Goal: Task Accomplishment & Management: Manage account settings

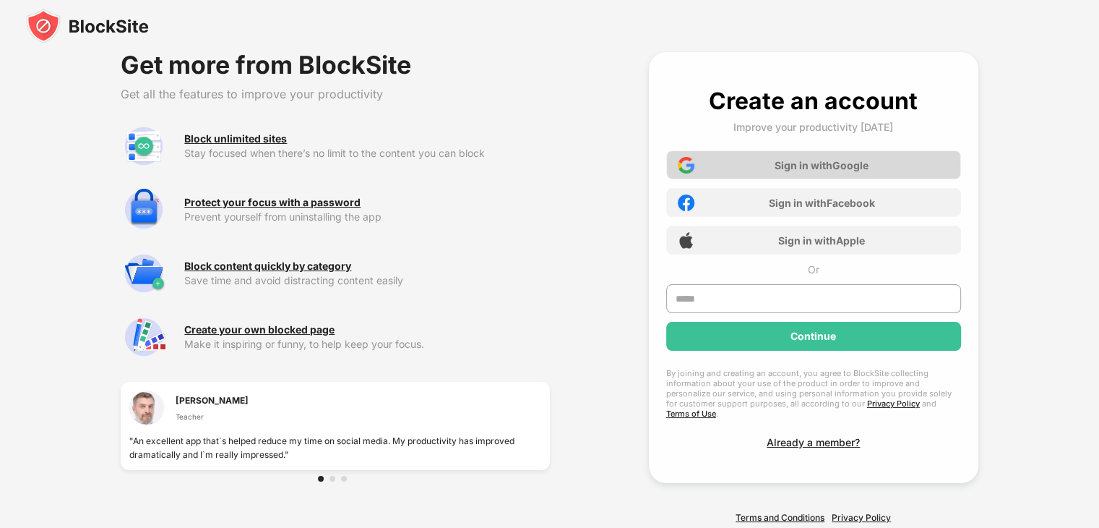
click at [713, 160] on div "Sign in with Google" at bounding box center [813, 164] width 295 height 29
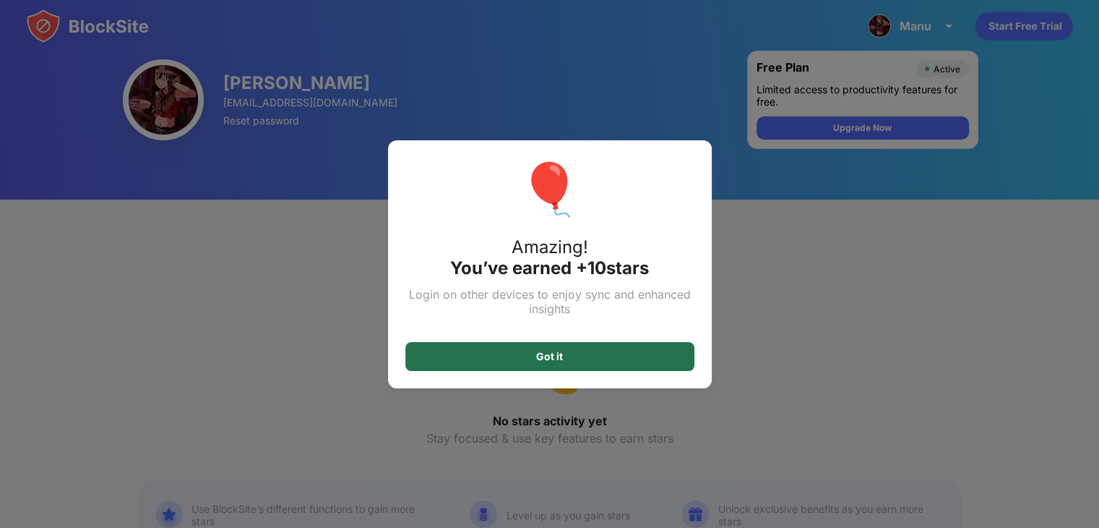
click at [629, 358] on div "Got it" at bounding box center [549, 356] width 289 height 29
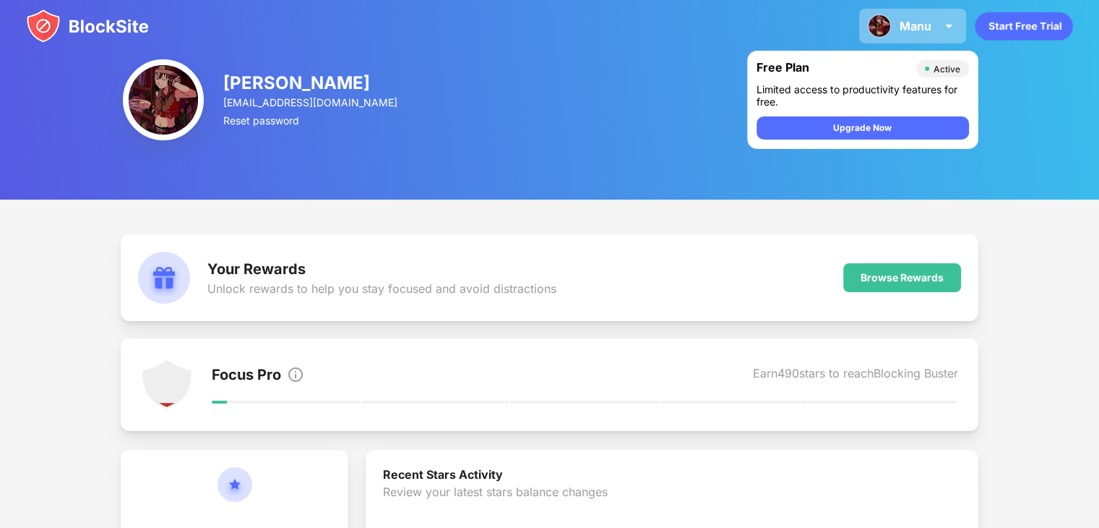
click at [893, 33] on div "[PERSON_NAME] View Account Insights Premium Rewards Settings Support Log Out" at bounding box center [912, 26] width 107 height 35
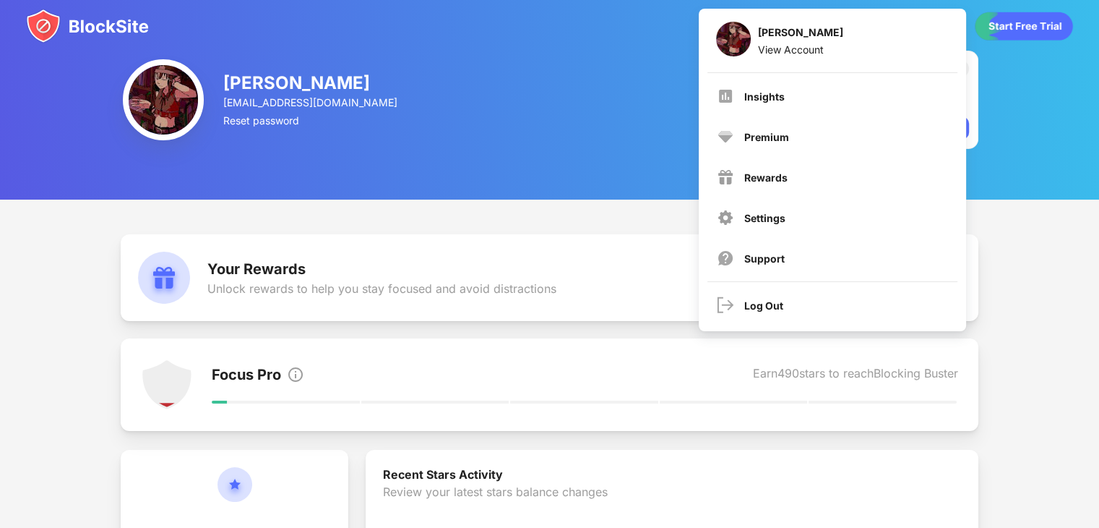
click at [442, 121] on div "Manu Oña [EMAIL_ADDRESS][DOMAIN_NAME] Reset password Free Plan Active Limited a…" at bounding box center [549, 99] width 1099 height 199
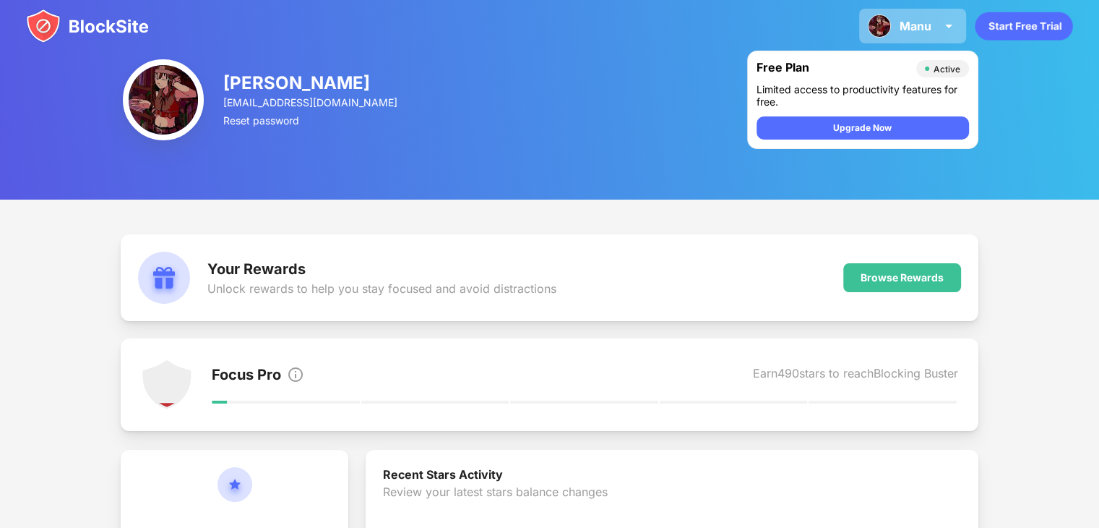
click at [952, 19] on img at bounding box center [948, 25] width 17 height 17
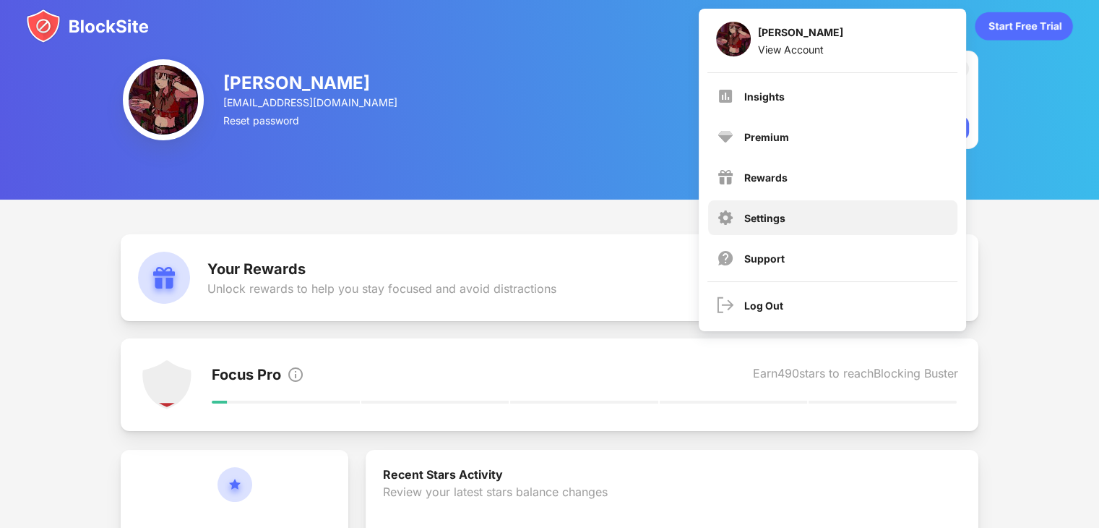
click at [769, 212] on div "Settings" at bounding box center [764, 218] width 41 height 12
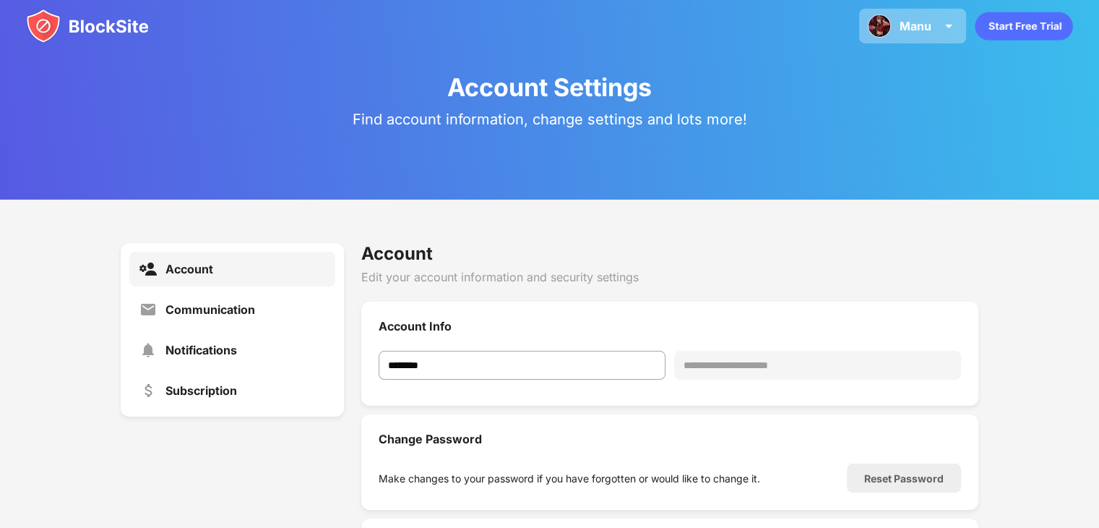
click at [904, 28] on div "Manu" at bounding box center [916, 26] width 32 height 14
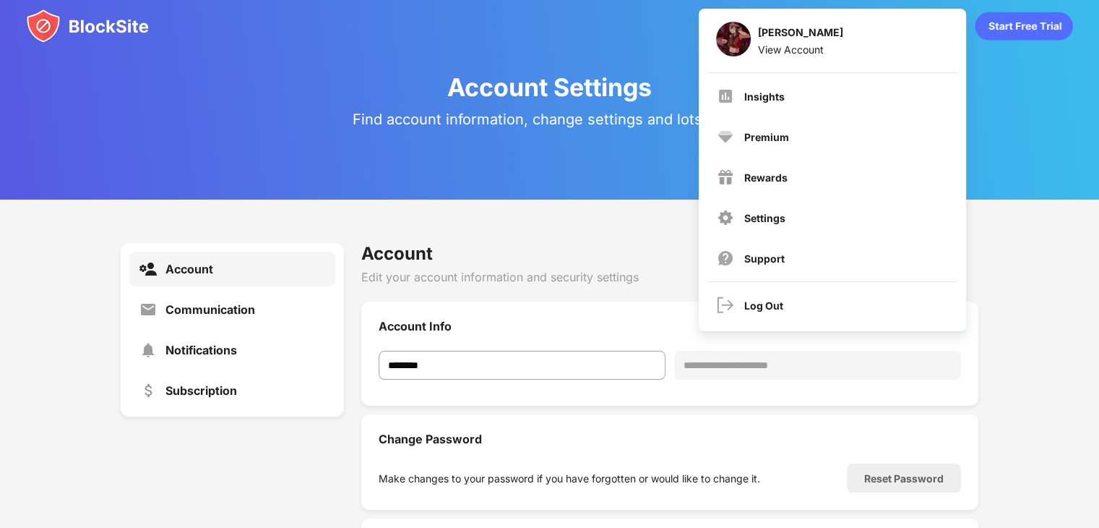
click at [52, 36] on img at bounding box center [87, 26] width 123 height 35
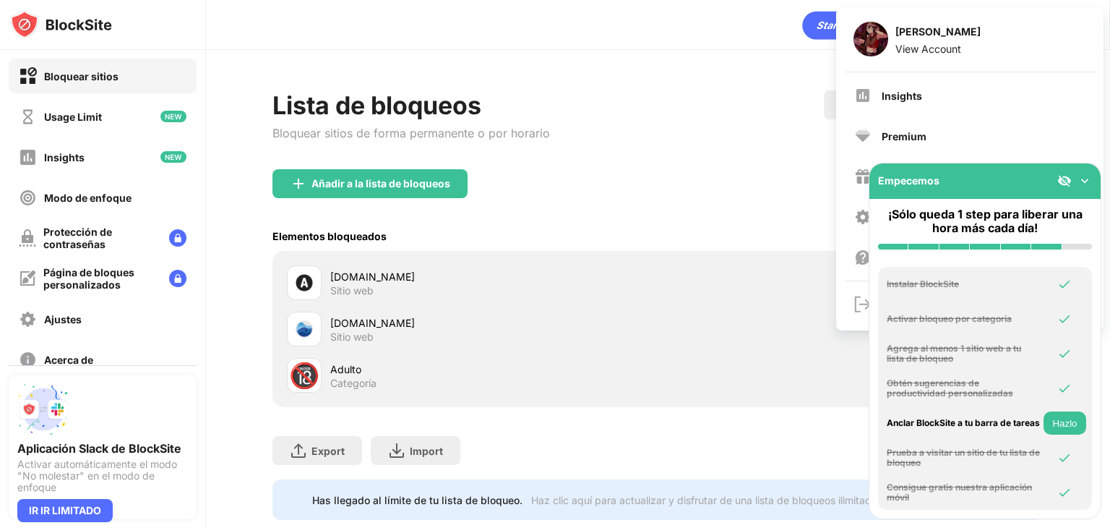
click at [1088, 182] on img at bounding box center [1085, 180] width 14 height 14
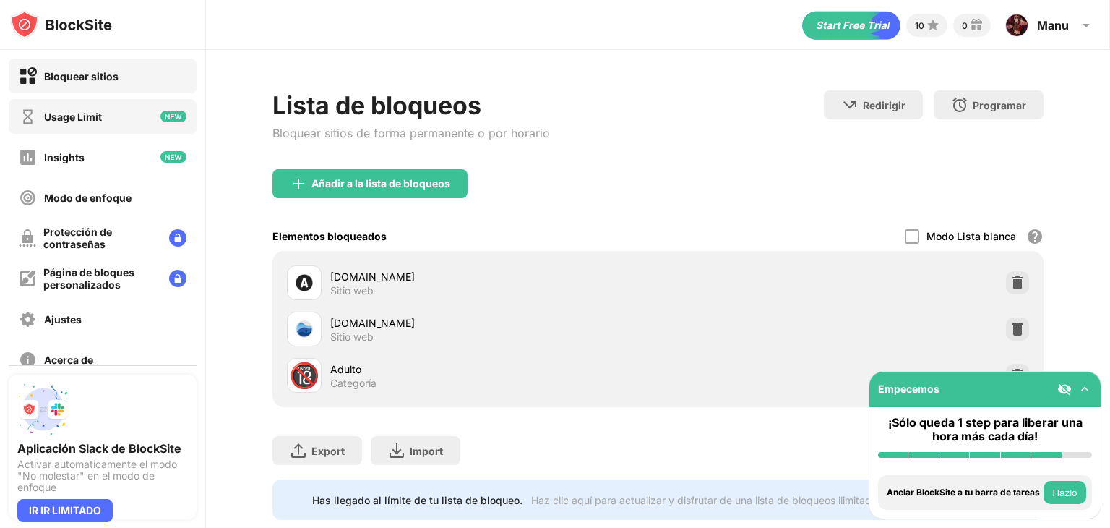
click at [96, 124] on div "Usage Limit" at bounding box center [60, 117] width 83 height 18
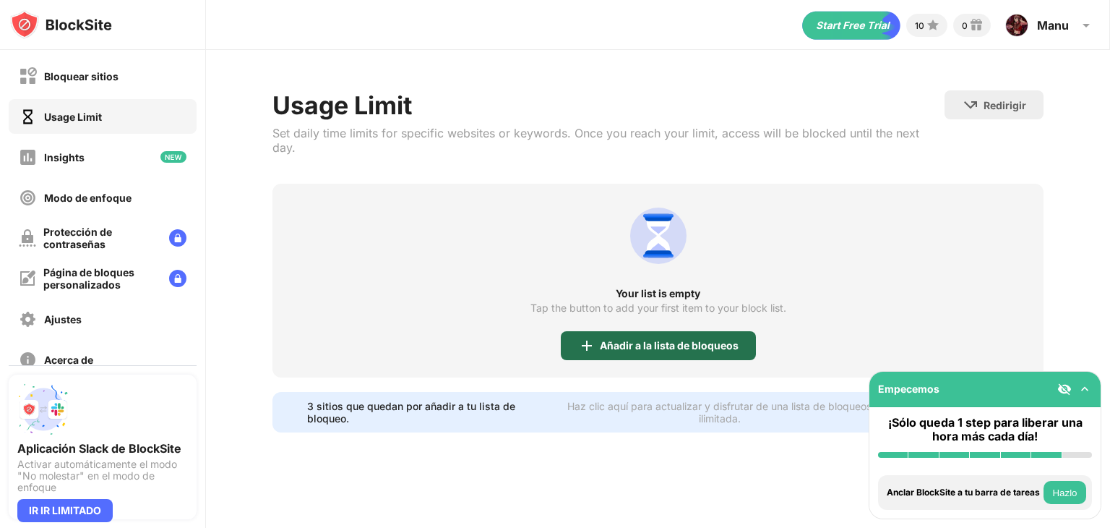
click at [654, 340] on div "Añadir a la lista de bloqueos" at bounding box center [669, 346] width 139 height 12
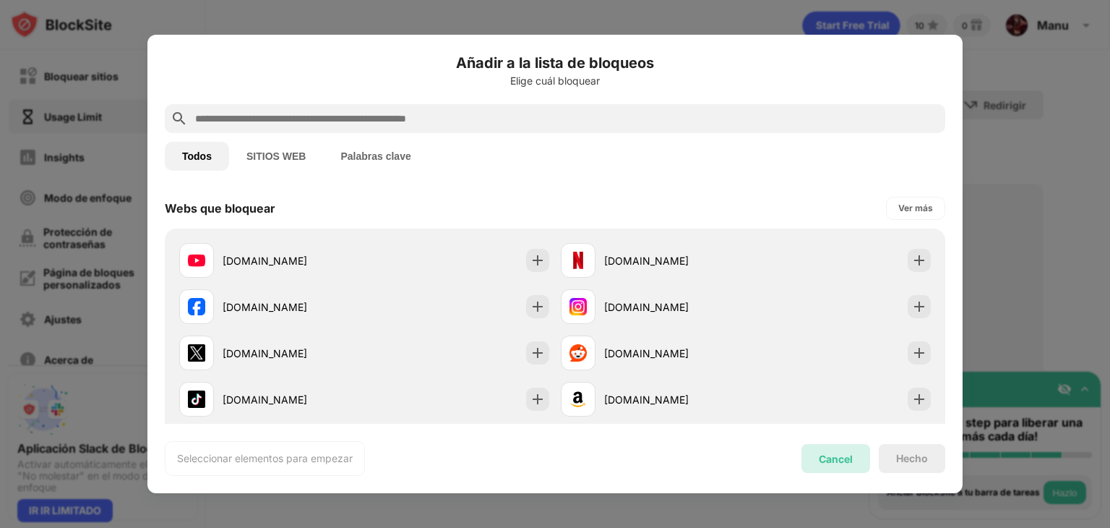
click at [816, 457] on div "Cancel" at bounding box center [835, 458] width 69 height 29
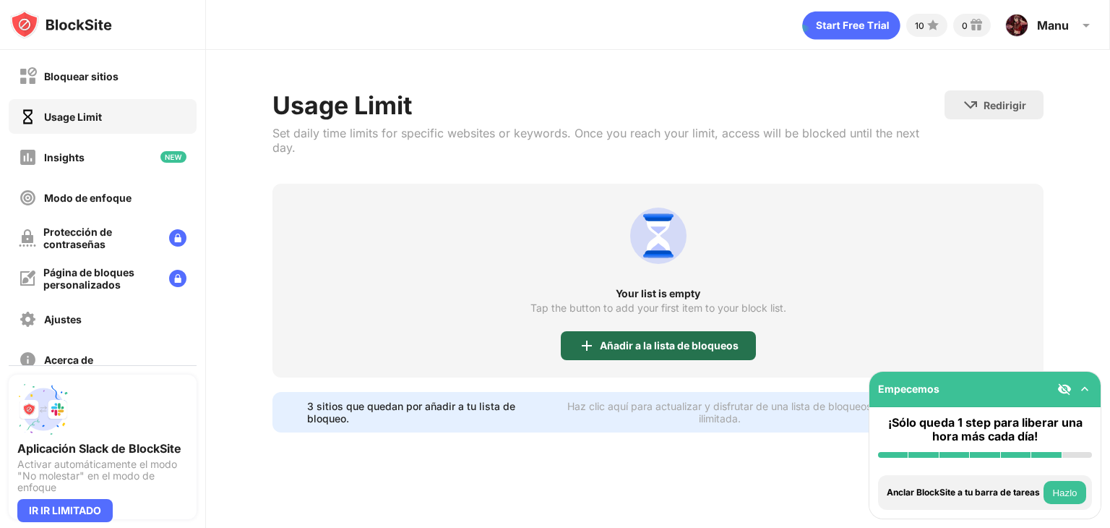
click at [665, 340] on div "Añadir a la lista de bloqueos" at bounding box center [669, 346] width 139 height 12
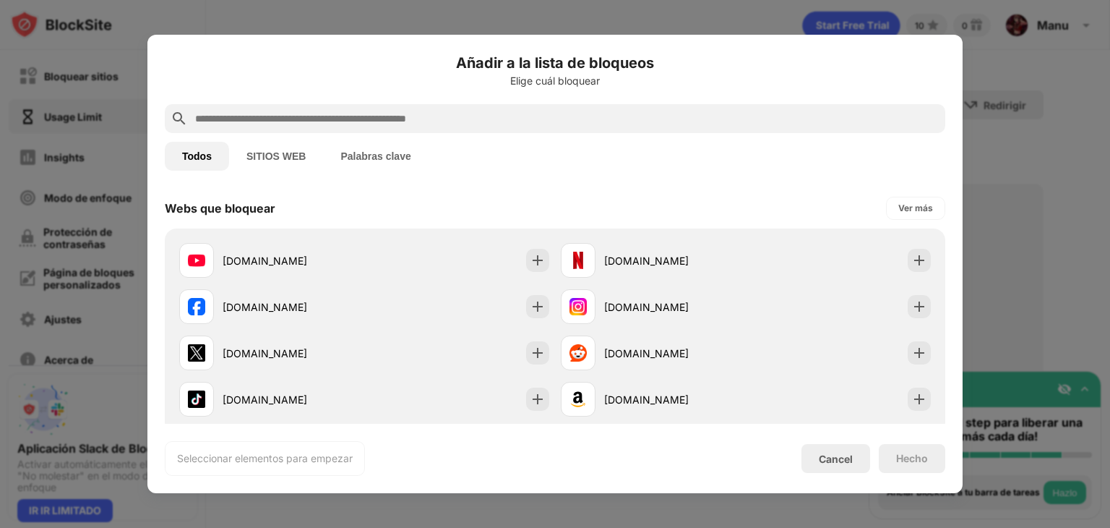
click at [392, 121] on input "text" at bounding box center [567, 118] width 746 height 17
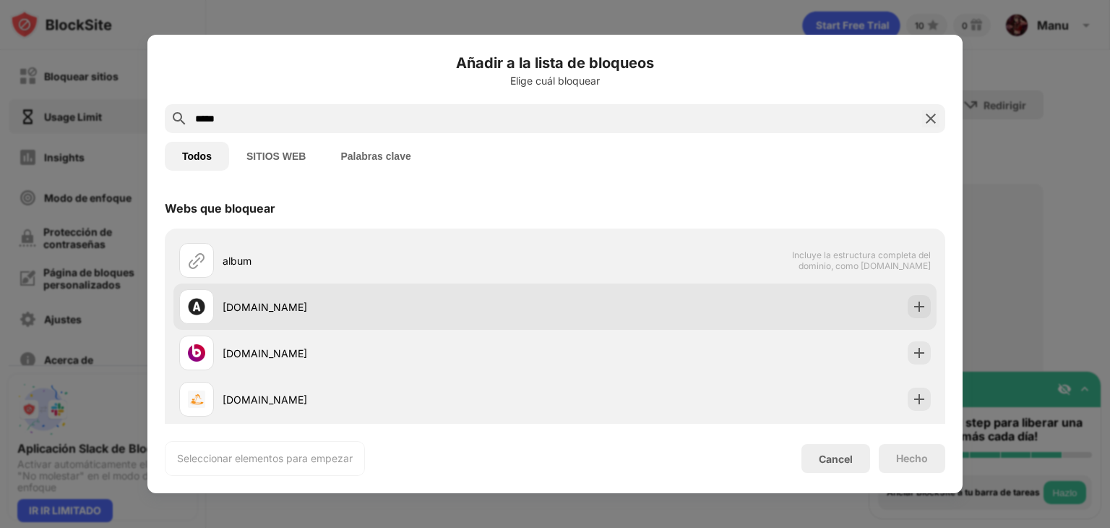
type input "*****"
click at [435, 304] on div "[DOMAIN_NAME]" at bounding box center [389, 306] width 332 height 15
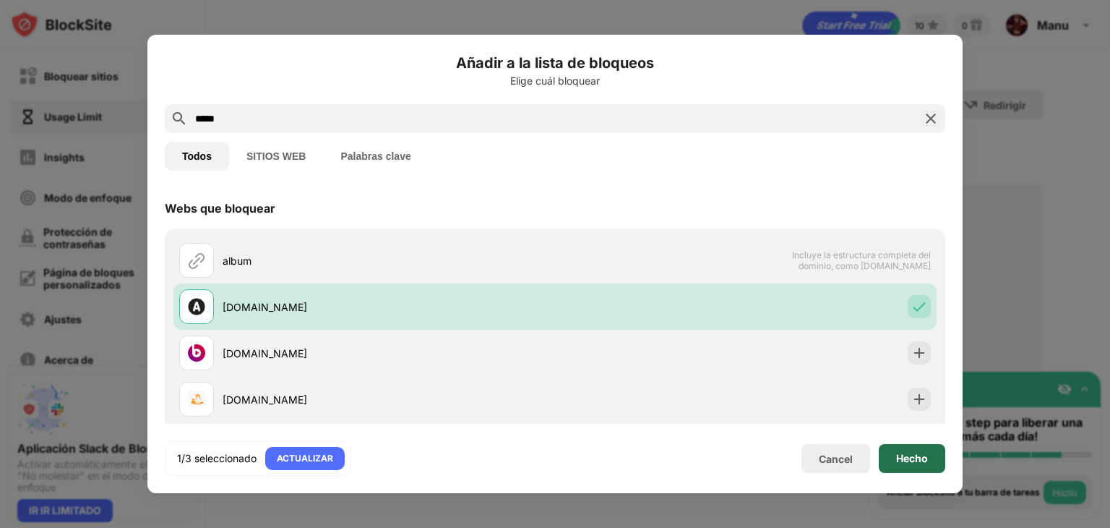
click at [884, 462] on div "Hecho" at bounding box center [912, 458] width 66 height 29
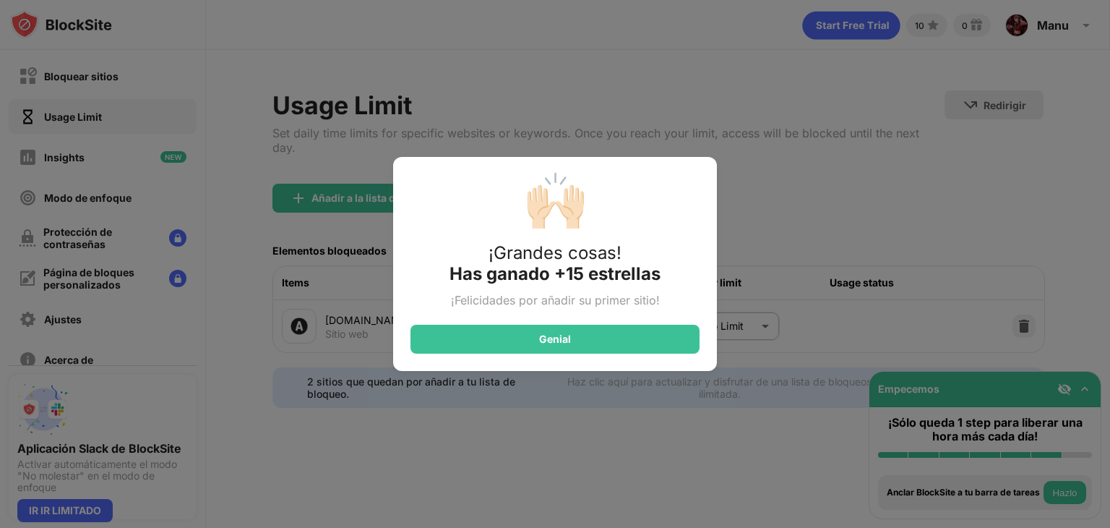
click at [726, 311] on div "🙌🏻 ¡Grandes cosas! Has ganado +15 estrellas ¡Felicidades por añadir su primer s…" at bounding box center [555, 264] width 1110 height 528
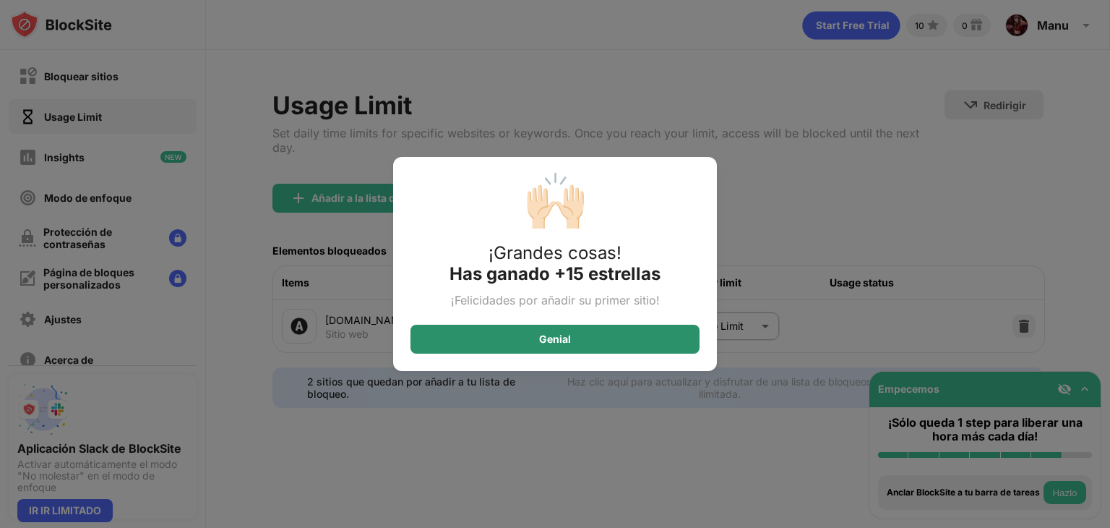
click at [679, 339] on div "Genial" at bounding box center [554, 338] width 289 height 29
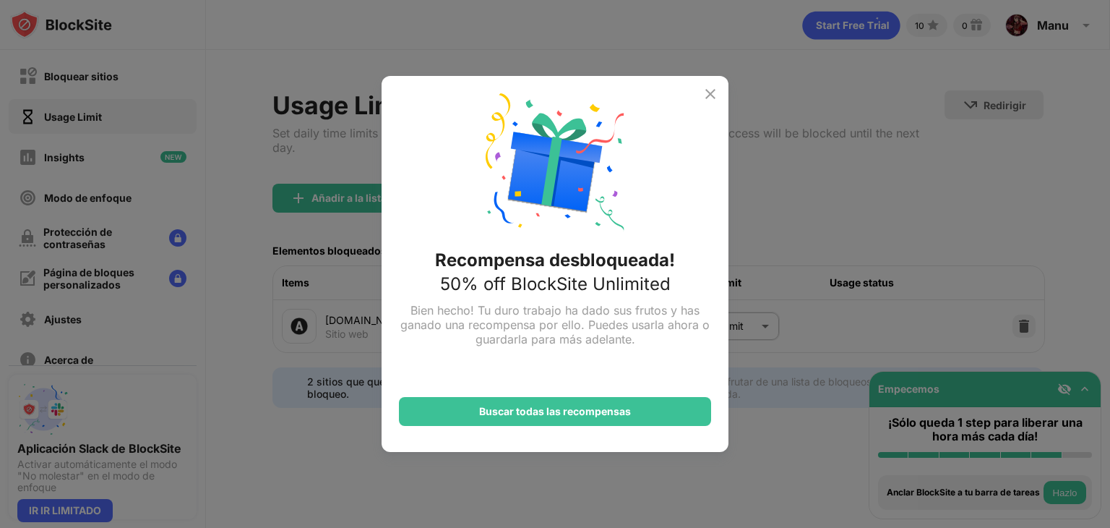
click at [709, 103] on div "Recompensa desbloqueada! 50% off BlockSite Unlimited Bien hecho! Tu duro trabaj…" at bounding box center [555, 264] width 347 height 376
click at [709, 98] on img at bounding box center [710, 93] width 17 height 17
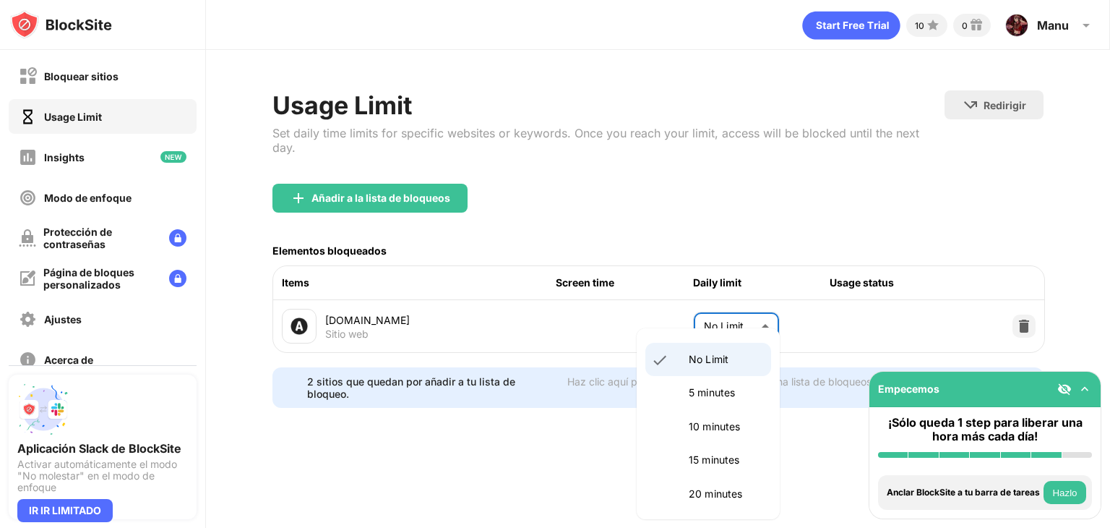
click at [736, 308] on body "Bloquear sitios Usage Limit Insights Modo de enfoque Protección de contraseñas …" at bounding box center [555, 264] width 1110 height 528
click at [726, 493] on p "20 minutes" at bounding box center [726, 494] width 74 height 16
type input "**"
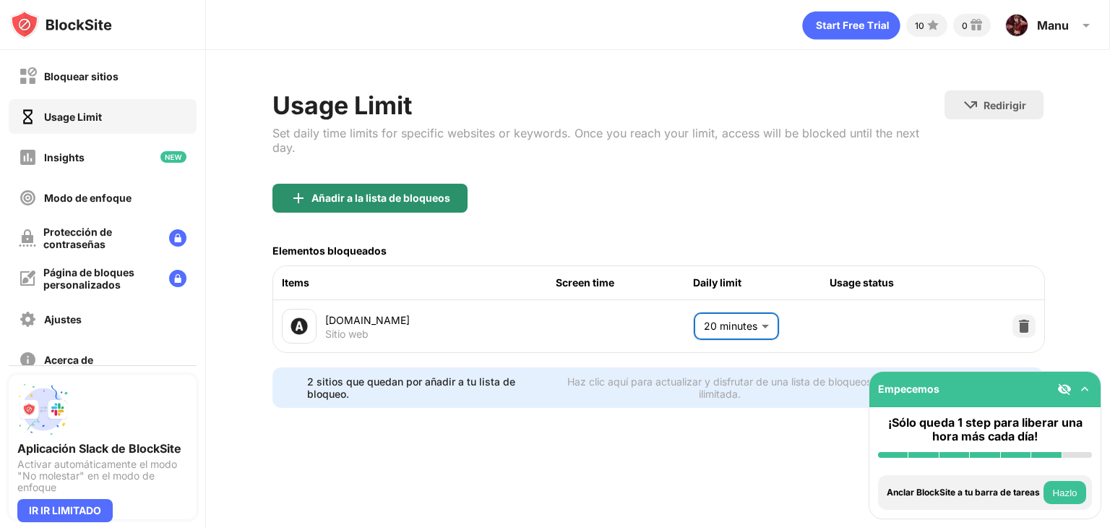
click at [423, 184] on div "Añadir a la lista de bloqueos" at bounding box center [369, 198] width 195 height 29
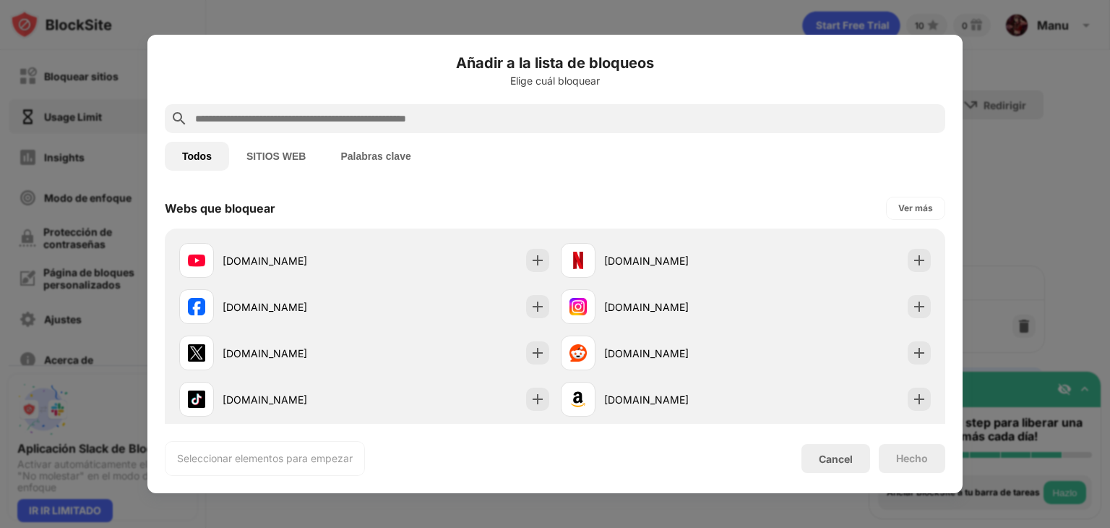
click at [535, 125] on input "text" at bounding box center [567, 118] width 746 height 17
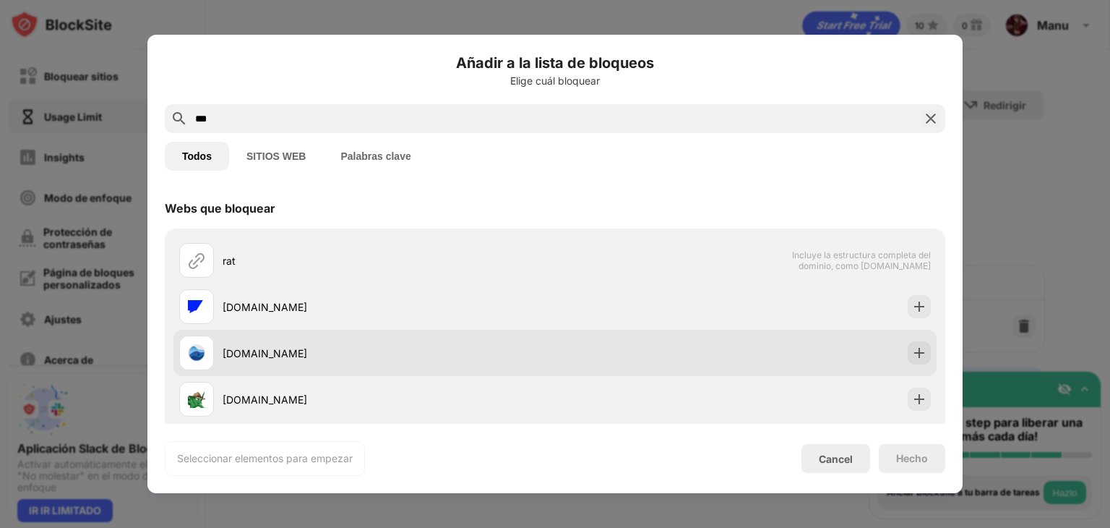
click at [511, 340] on div "[DOMAIN_NAME]" at bounding box center [367, 352] width 376 height 35
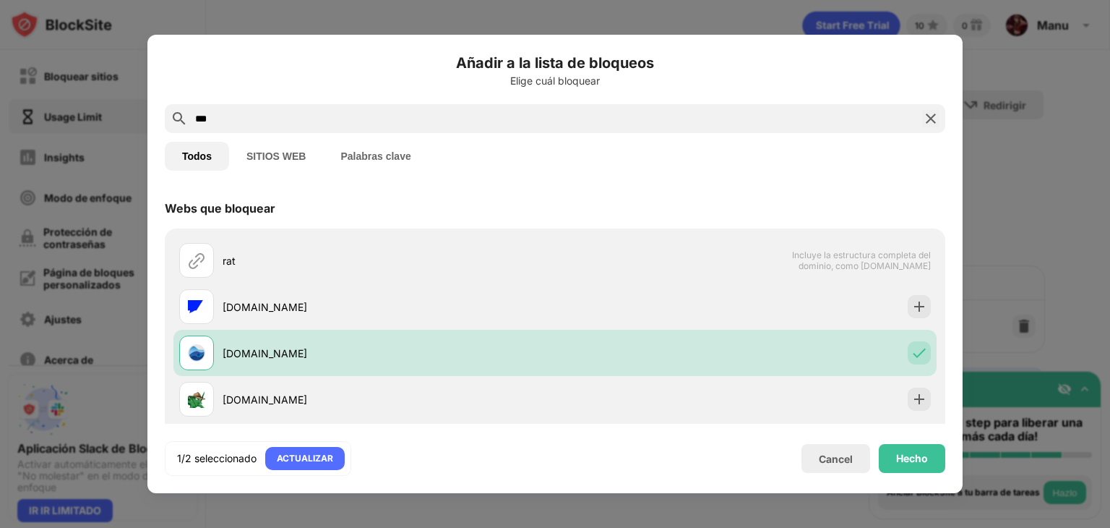
click at [463, 122] on input "***" at bounding box center [555, 118] width 723 height 17
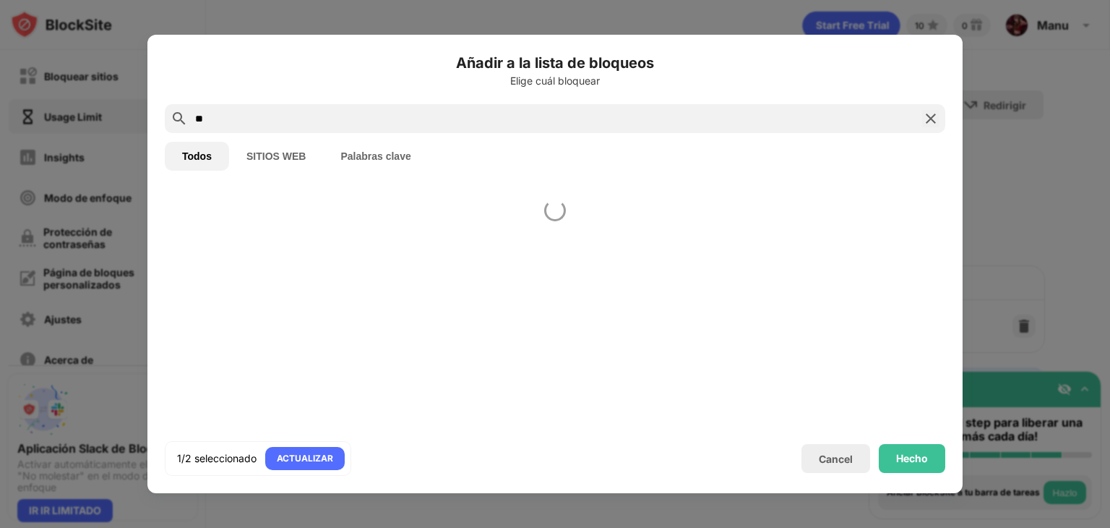
type input "*"
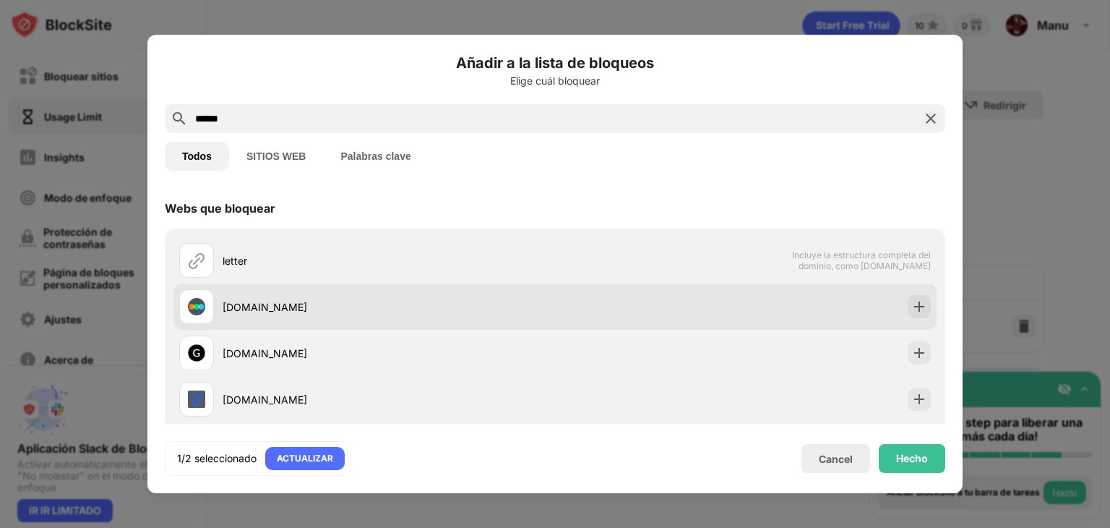
type input "******"
click at [410, 309] on div "[DOMAIN_NAME]" at bounding box center [389, 306] width 332 height 15
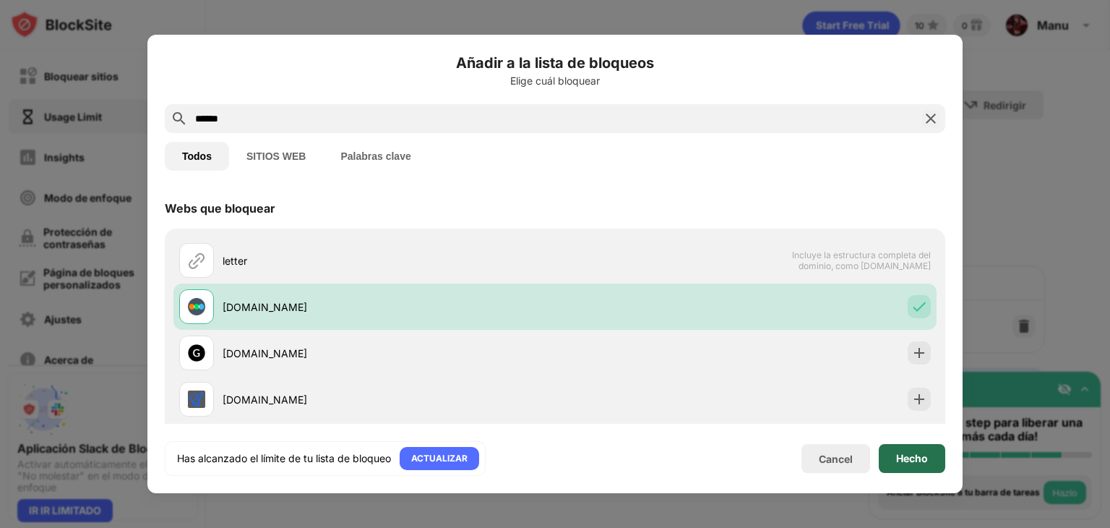
click at [890, 456] on div "Hecho" at bounding box center [912, 458] width 66 height 29
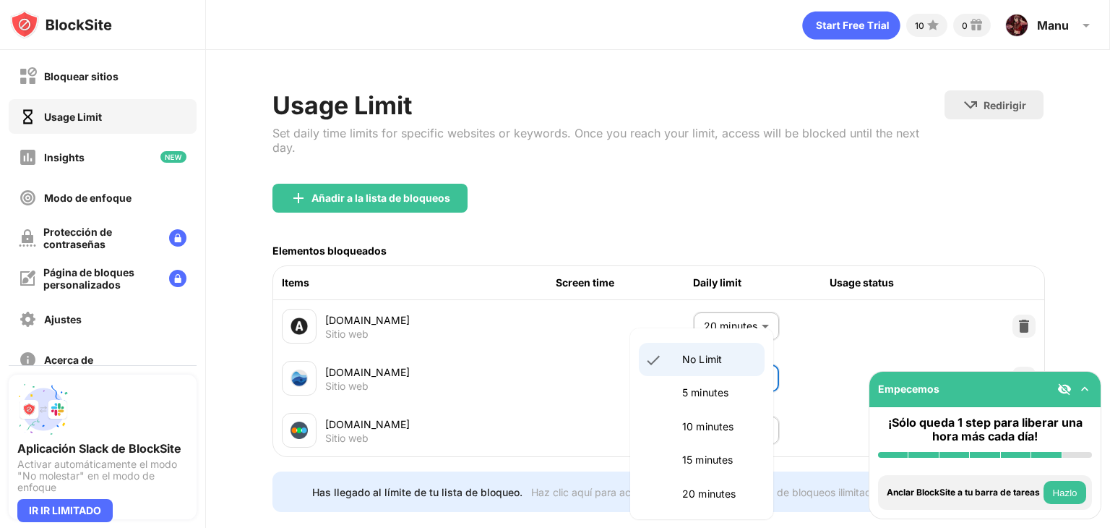
click at [747, 368] on body "Bloquear sitios Usage Limit Insights Modo de enfoque Protección de contraseñas …" at bounding box center [555, 264] width 1110 height 528
click at [734, 491] on p "20 minutes" at bounding box center [719, 494] width 74 height 16
type input "**"
click at [713, 426] on body "Bloquear sitios Usage Limit Insights Modo de enfoque Protección de contraseñas …" at bounding box center [555, 264] width 1110 height 528
click at [723, 423] on p "10 minutes" at bounding box center [719, 426] width 74 height 16
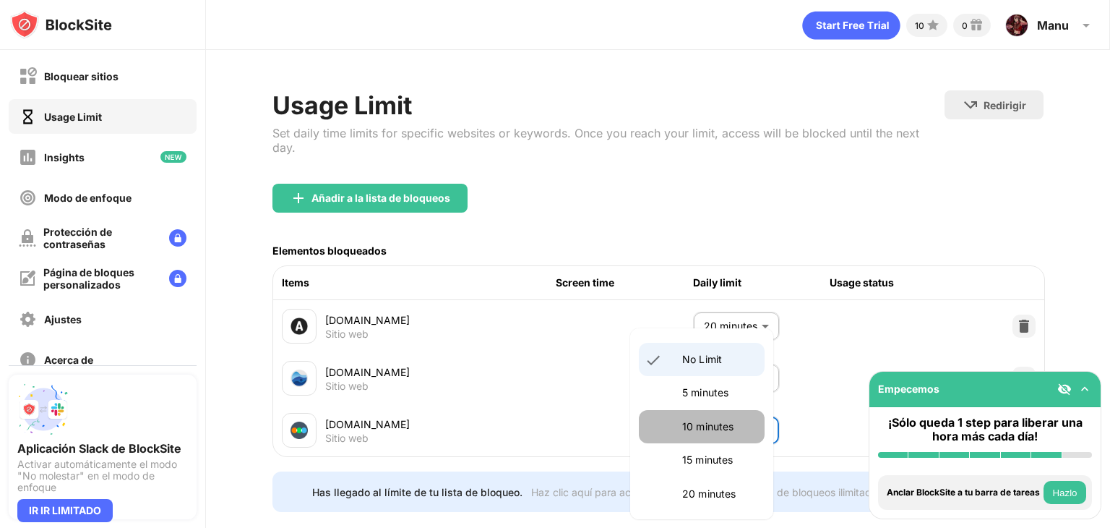
type input "**"
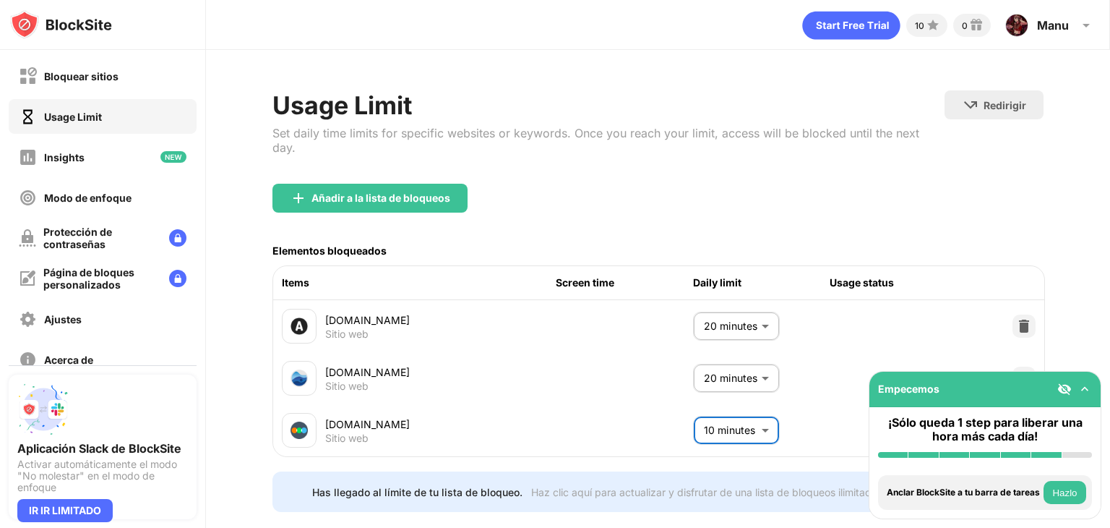
scroll to position [26, 0]
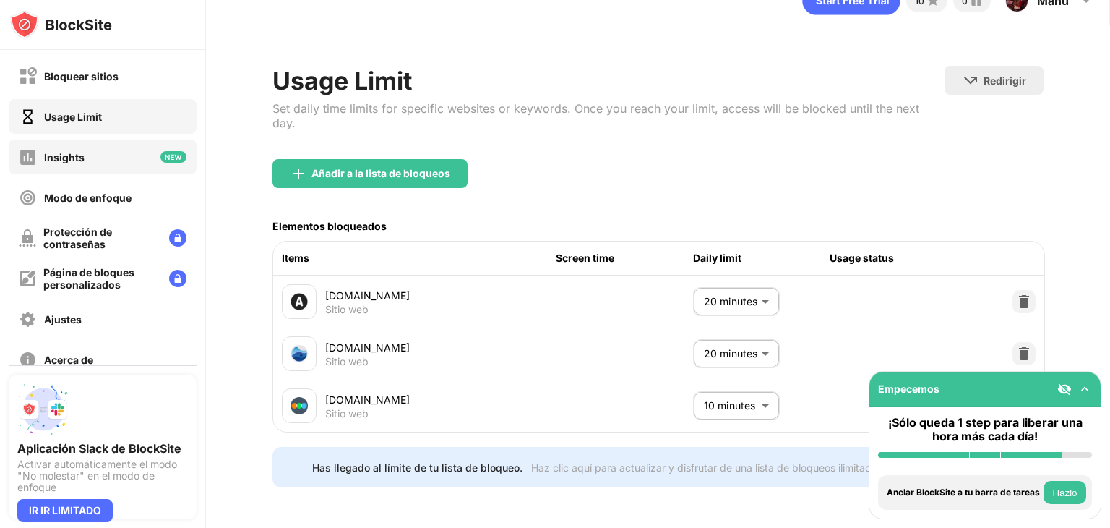
click at [97, 153] on div "Insights" at bounding box center [103, 156] width 188 height 35
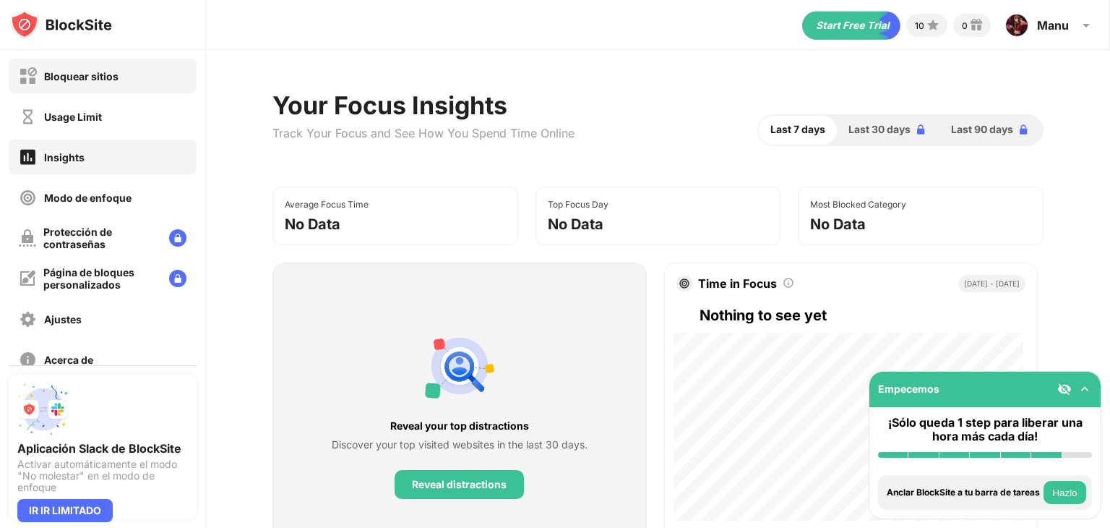
click at [103, 77] on div "Bloquear sitios" at bounding box center [81, 76] width 74 height 12
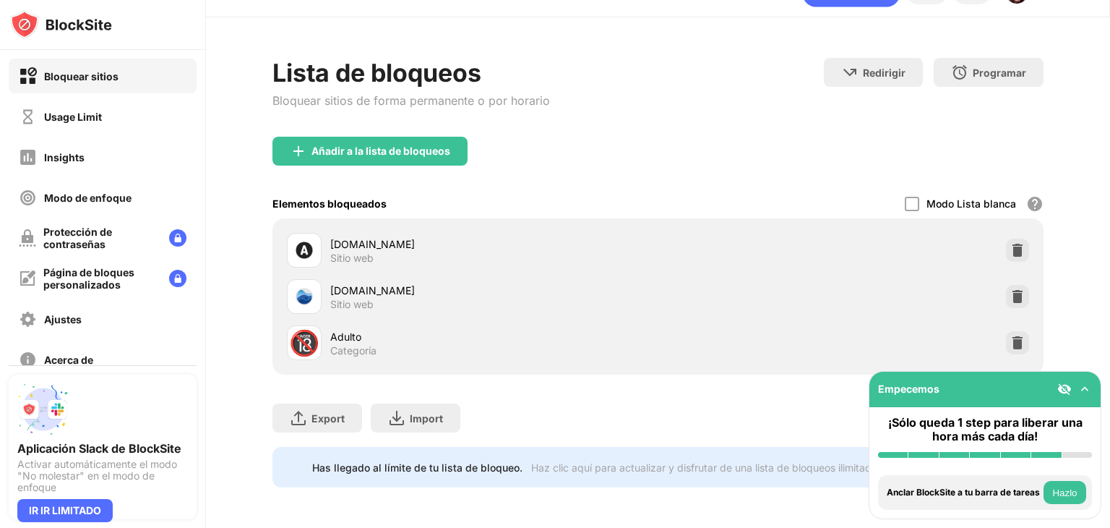
scroll to position [43, 0]
click at [103, 119] on div "Usage Limit" at bounding box center [103, 116] width 188 height 35
